Goal: Task Accomplishment & Management: Manage account settings

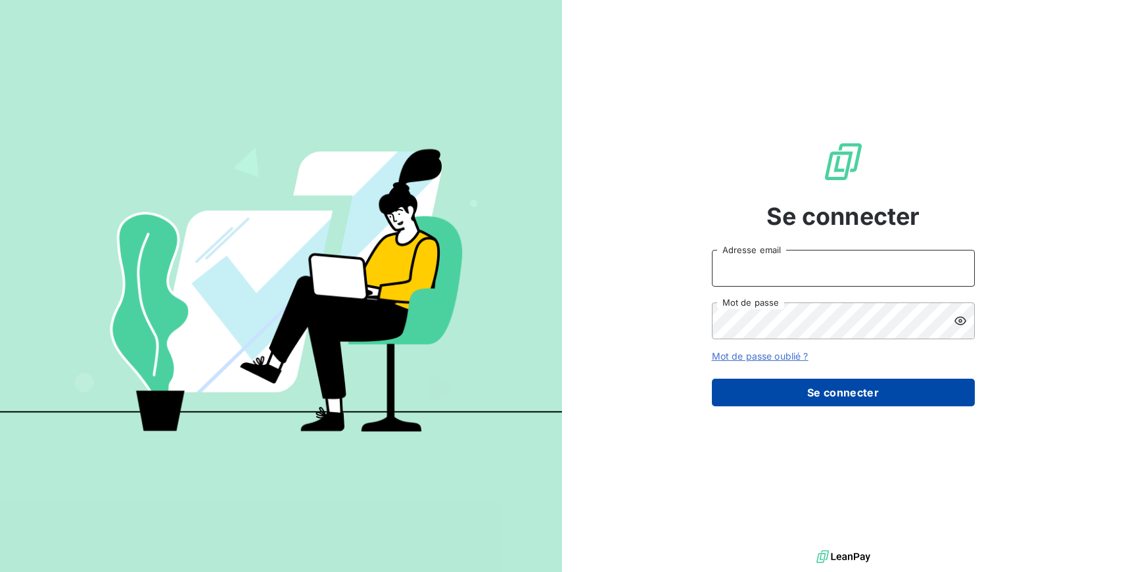
type input "hilal@entrepreneurs.com"
click at [802, 389] on button "Se connecter" at bounding box center [843, 393] width 263 height 28
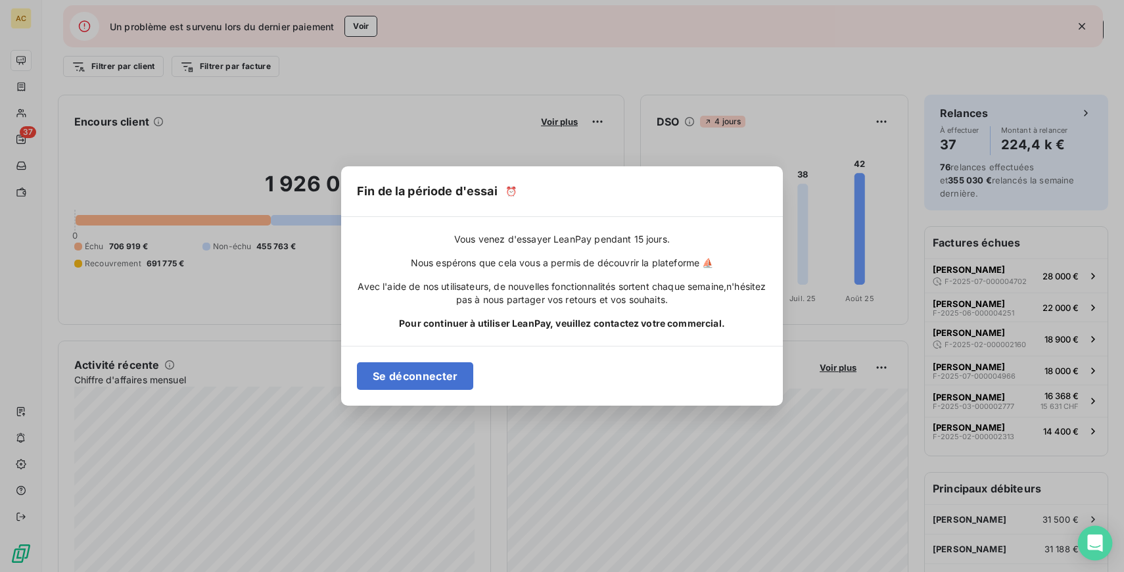
click at [1095, 542] on icon "Open Intercom Messenger" at bounding box center [1094, 542] width 15 height 17
click at [414, 373] on button "Se déconnecter" at bounding box center [415, 376] width 116 height 28
